Goal: Find specific page/section: Find specific page/section

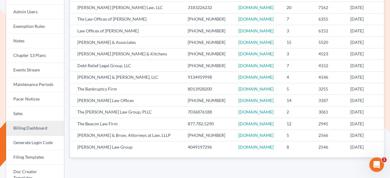
click at [29, 129] on link "Billing Dashboard" at bounding box center [35, 128] width 58 height 15
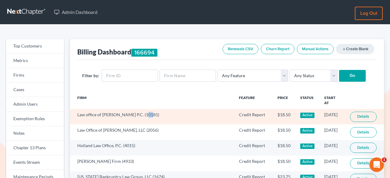
drag, startPoint x: 144, startPoint y: 110, endPoint x: 148, endPoint y: 110, distance: 3.9
click at [148, 110] on td "Law office of Khalid Mahmood P.C. (10181)" at bounding box center [152, 116] width 164 height 15
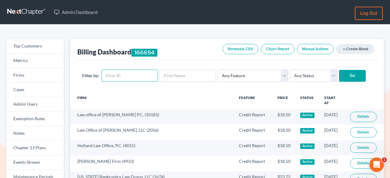
click at [125, 77] on input "text" at bounding box center [130, 76] width 56 height 12
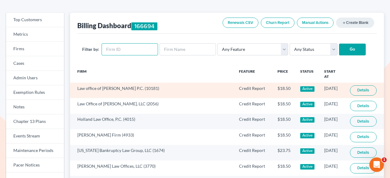
scroll to position [27, 0]
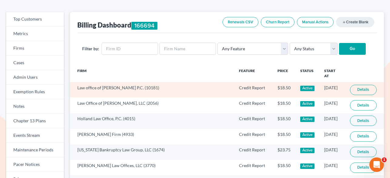
drag, startPoint x: 143, startPoint y: 83, endPoint x: 158, endPoint y: 83, distance: 14.3
click at [158, 83] on td "Law office of Khalid Mahmood P.C. (10181)" at bounding box center [152, 89] width 164 height 15
click at [154, 83] on td "Law office of Khalid Mahmood P.C. (10181)" at bounding box center [152, 89] width 164 height 15
drag, startPoint x: 154, startPoint y: 83, endPoint x: 150, endPoint y: 83, distance: 3.7
click at [150, 83] on td "Law office of Khalid Mahmood P.C. (10181)" at bounding box center [152, 89] width 164 height 15
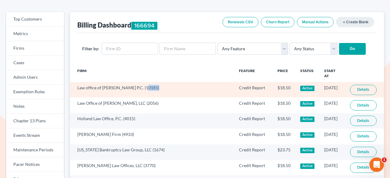
drag, startPoint x: 155, startPoint y: 83, endPoint x: 144, endPoint y: 83, distance: 11.5
click at [144, 83] on td "Law office of Khalid Mahmood P.C. (10181)" at bounding box center [152, 89] width 164 height 15
copy td "10181"
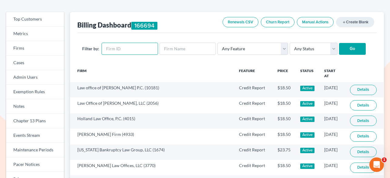
click at [124, 49] on input "text" at bounding box center [130, 49] width 56 height 12
paste input "10181"
type input "10181"
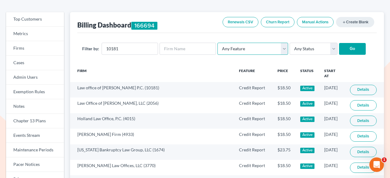
click at [226, 49] on select "Any Feature Start Plus Plan Pro Plus Plan Whoa Plan Credit Report Credit Report…" at bounding box center [253, 49] width 71 height 12
click at [218, 43] on select "Any Feature Start Plus Plan Pro Plus Plan Whoa Plan Credit Report Credit Report…" at bounding box center [253, 49] width 71 height 12
click at [234, 53] on select "Any Feature Start Plus Plan Pro Plus Plan Whoa Plan Credit Report Credit Report…" at bounding box center [253, 49] width 71 height 12
select select "credit_report"
click at [218, 43] on select "Any Feature Start Plus Plan Pro Plus Plan Whoa Plan Credit Report Credit Report…" at bounding box center [253, 49] width 71 height 12
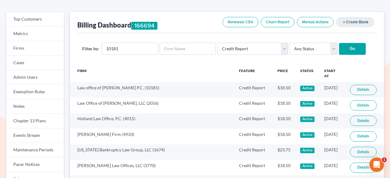
click at [342, 48] on input "Go" at bounding box center [352, 49] width 27 height 12
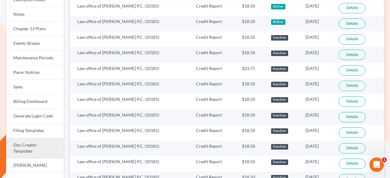
scroll to position [92, 0]
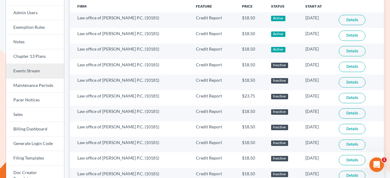
click at [38, 72] on link "Events Stream" at bounding box center [35, 71] width 58 height 15
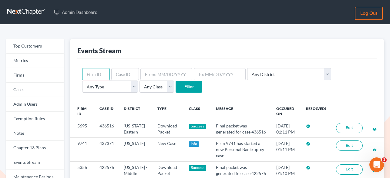
click at [101, 76] on input "text" at bounding box center [96, 74] width 28 height 12
paste input "10181"
type input "10181"
click at [138, 81] on select "Any Type Case Applied To Plan Case Archive Case Duplicate Case Filing Chapter 1…" at bounding box center [110, 87] width 56 height 12
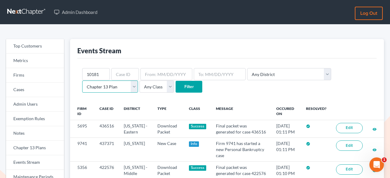
click at [138, 81] on select "Any Type Case Applied To Plan Case Archive Case Duplicate Case Filing Chapter 1…" at bounding box center [110, 87] width 56 height 12
select select "credit_report"
click at [138, 81] on select "Any Type Case Applied To Plan Case Archive Case Duplicate Case Filing Chapter 1…" at bounding box center [110, 87] width 56 height 12
click at [176, 89] on input "Filter" at bounding box center [189, 87] width 27 height 12
